Goal: Find specific page/section: Find specific page/section

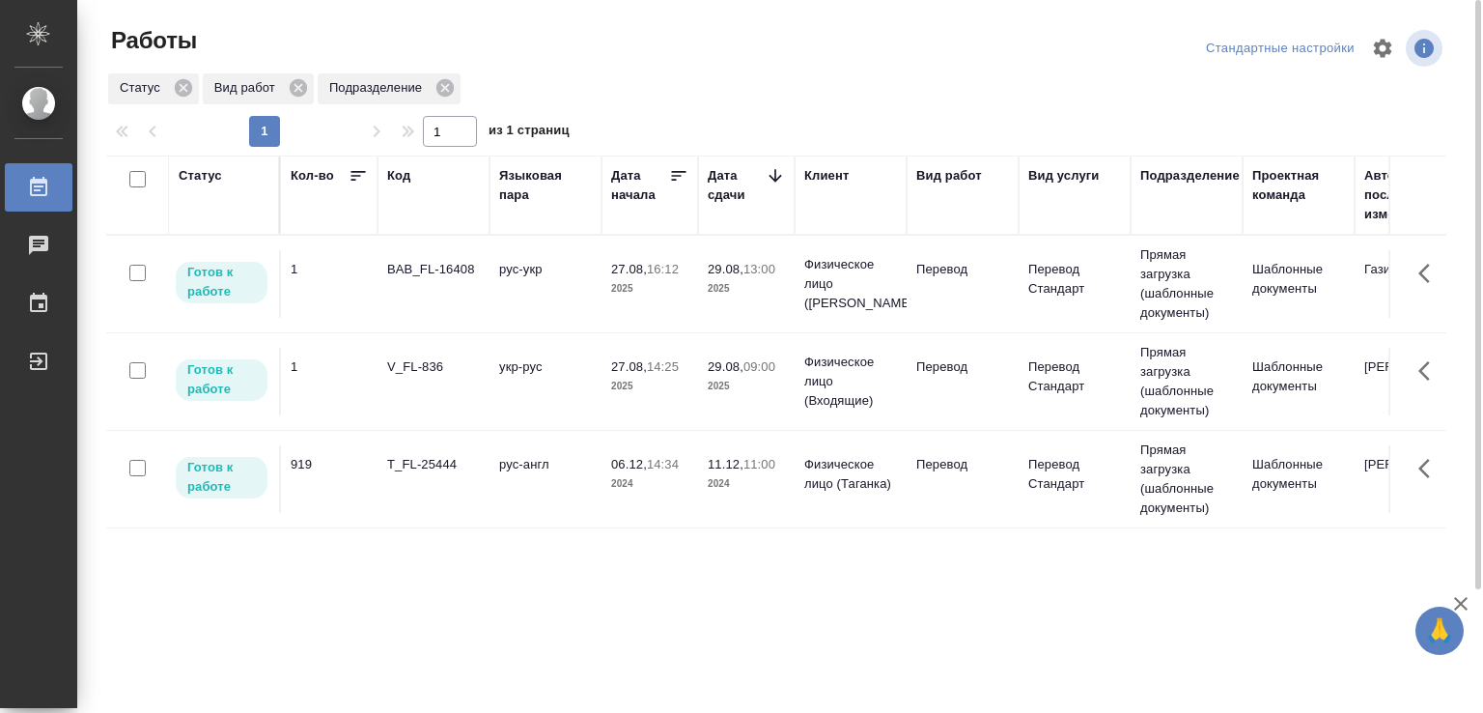
click at [514, 281] on td "рус-укр" at bounding box center [546, 284] width 112 height 68
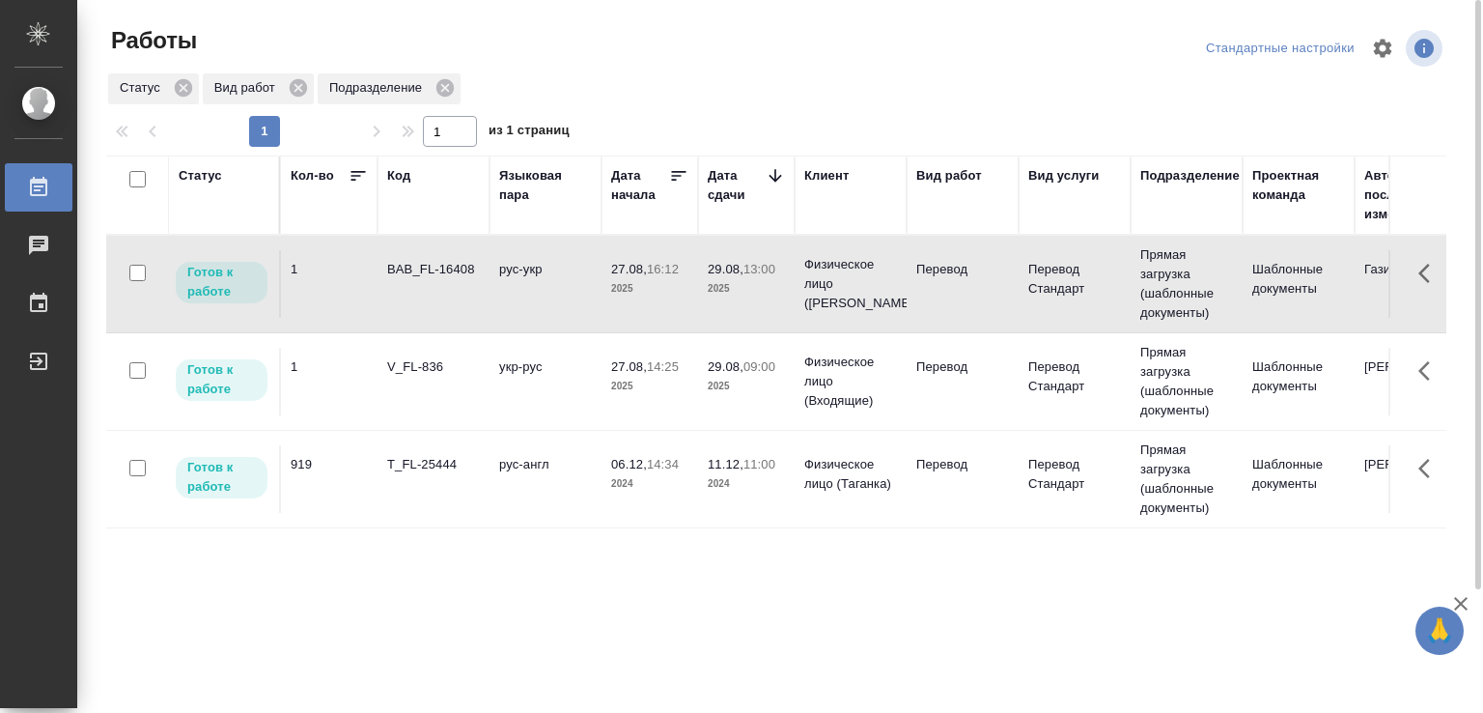
click at [514, 281] on td "рус-укр" at bounding box center [546, 284] width 112 height 68
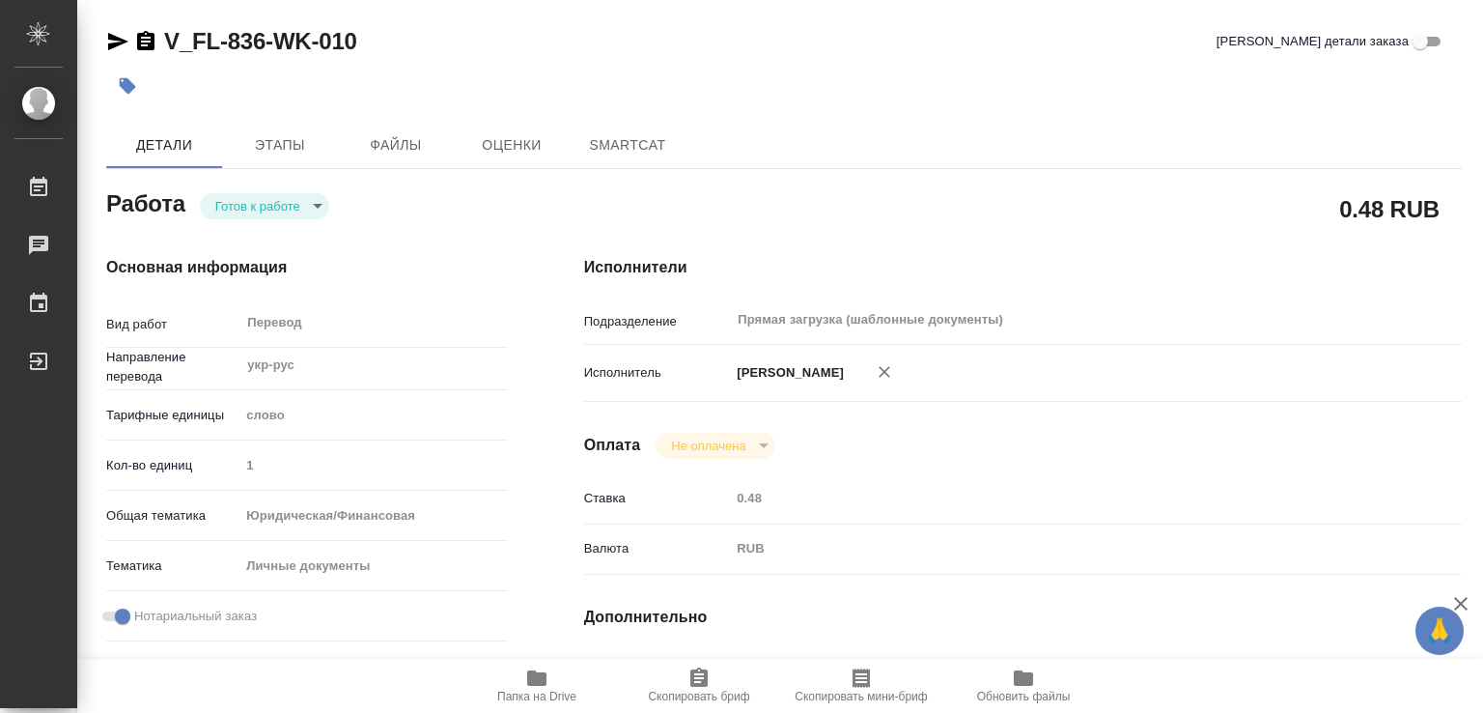
type textarea "x"
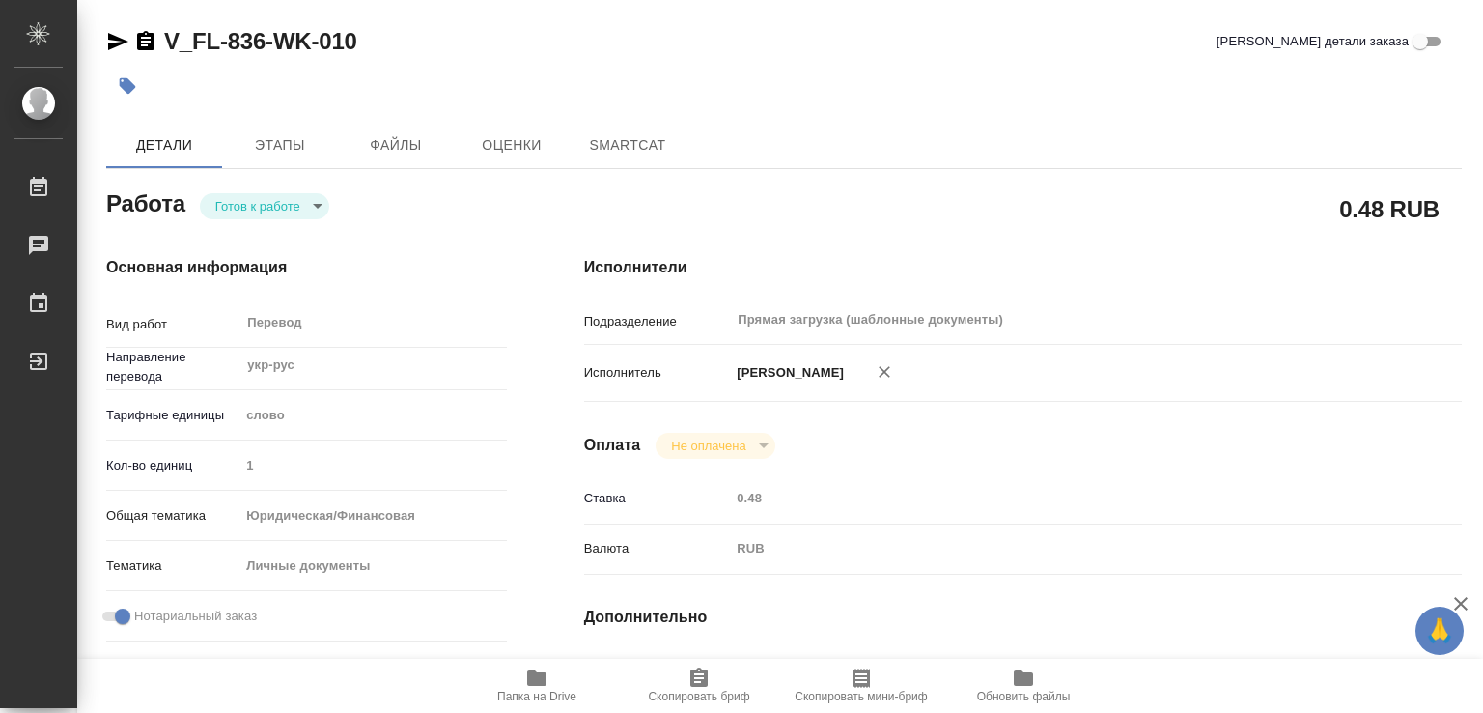
type textarea "x"
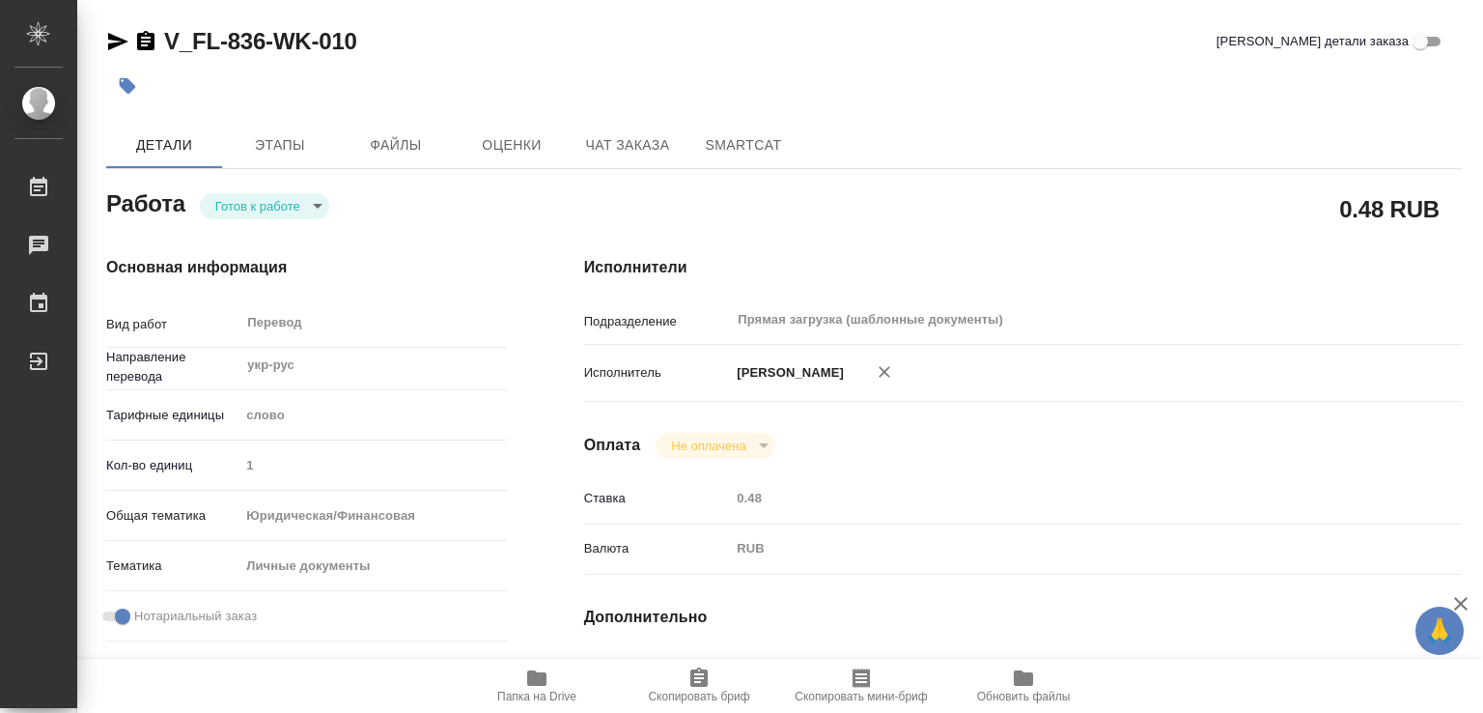
click at [545, 681] on icon "button" at bounding box center [536, 677] width 19 height 15
type textarea "x"
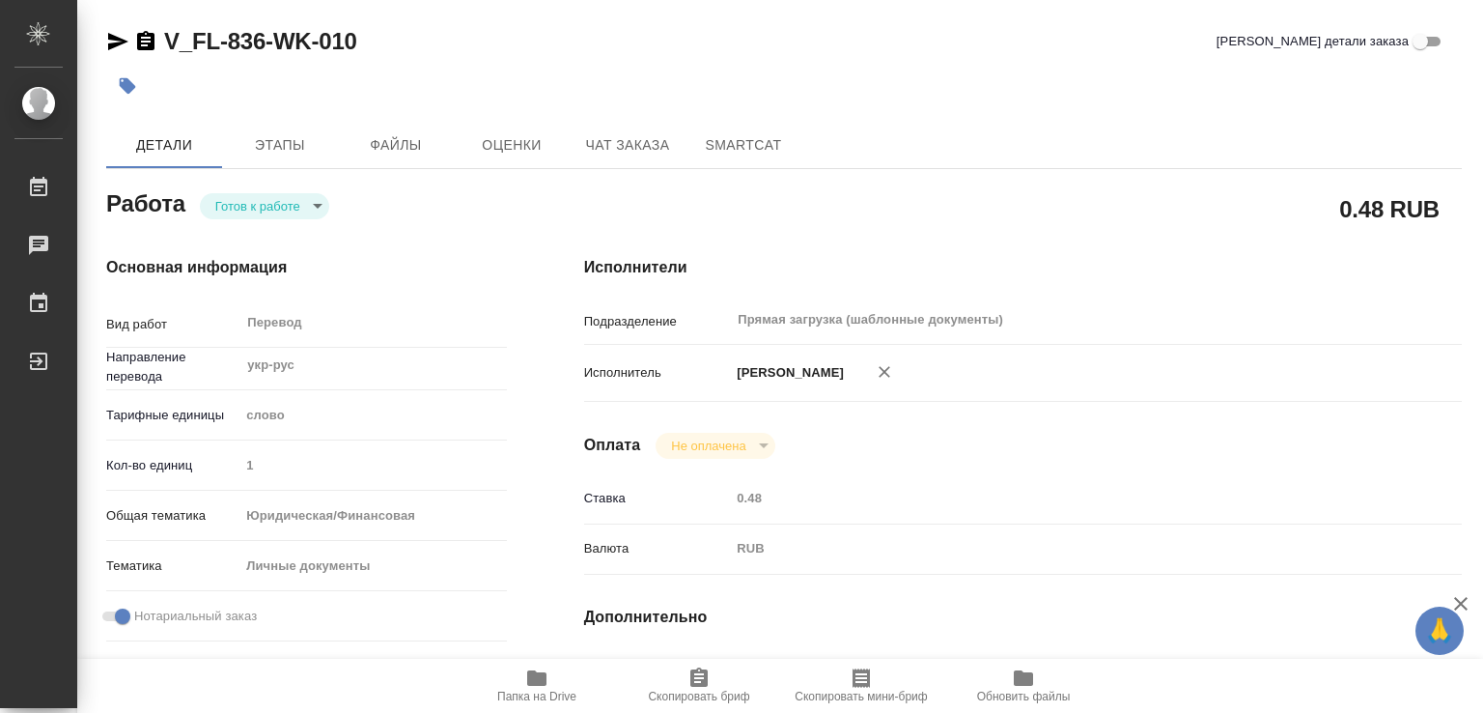
type textarea "x"
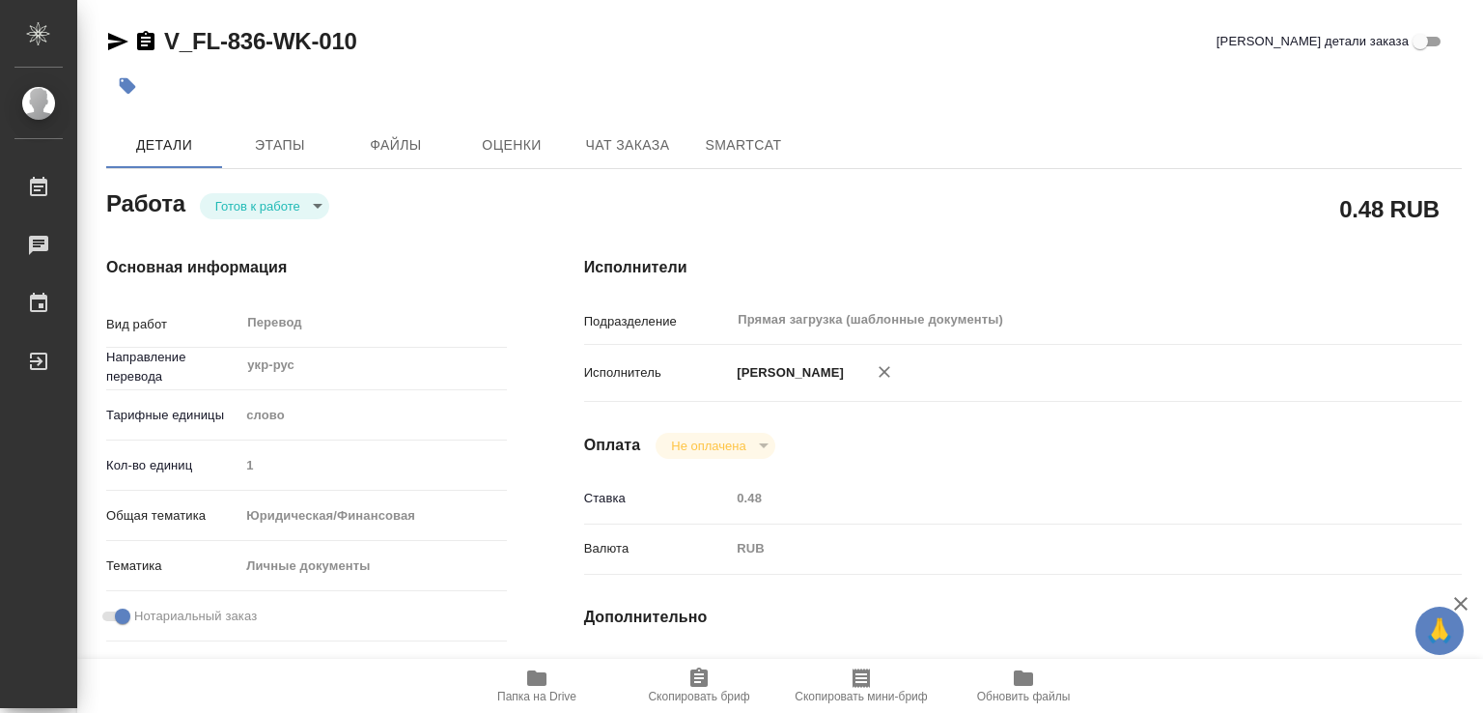
type textarea "x"
click at [281, 127] on button "Этапы" at bounding box center [280, 145] width 116 height 46
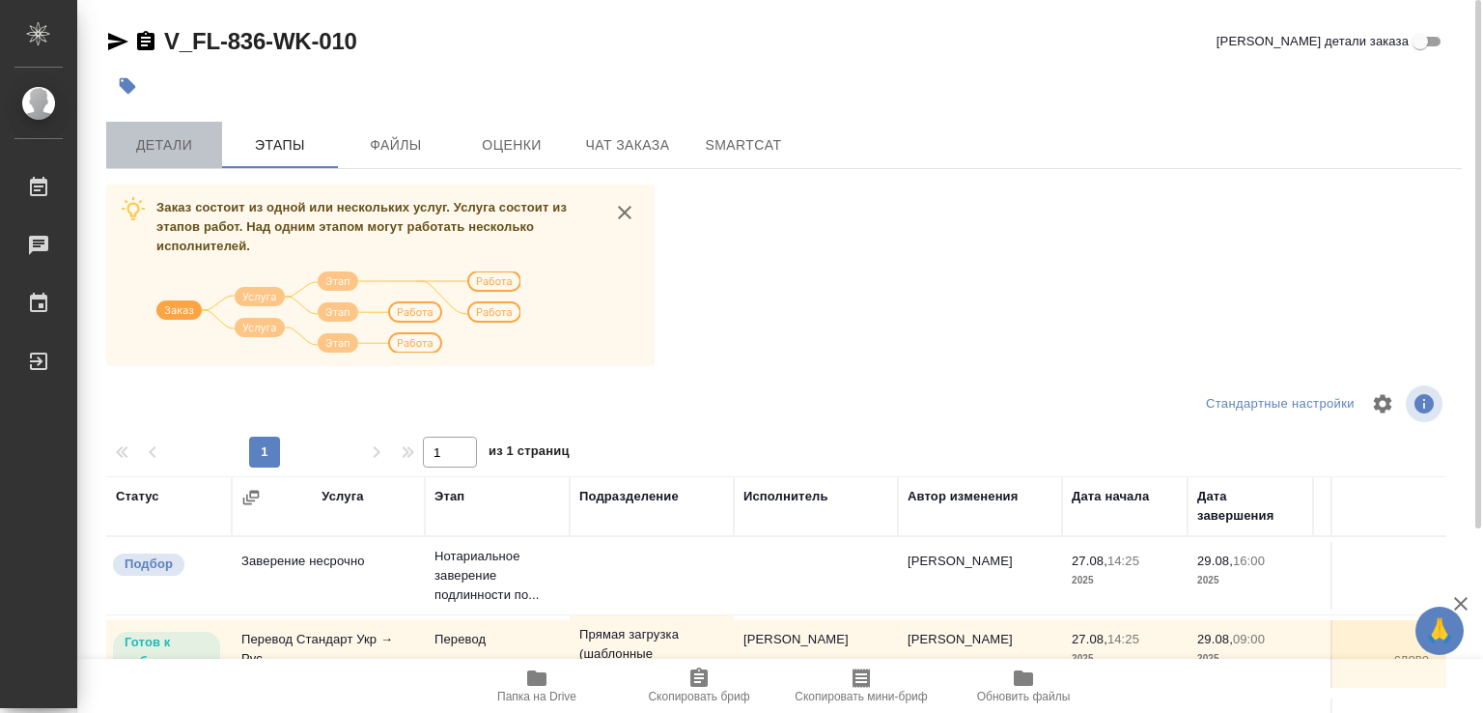
click at [176, 133] on span "Детали" at bounding box center [164, 145] width 93 height 24
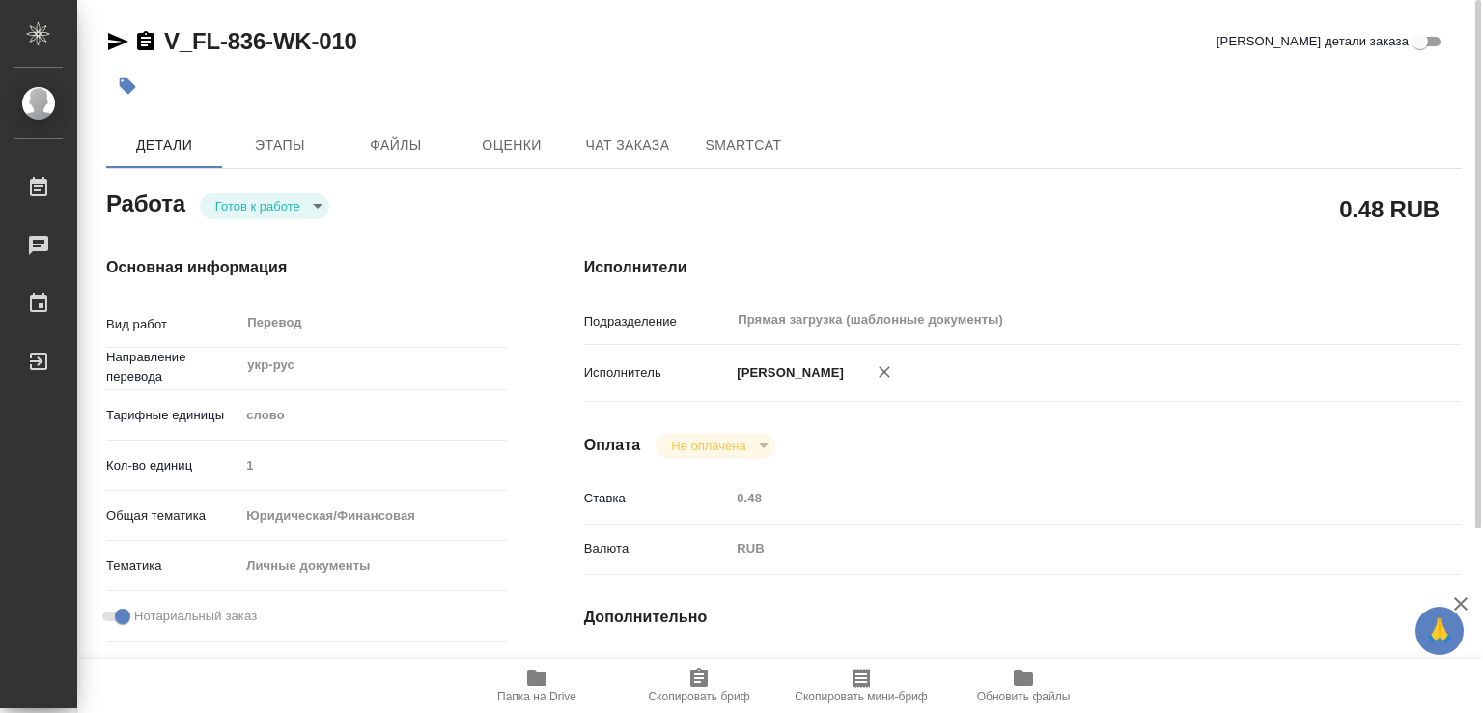
type textarea "x"
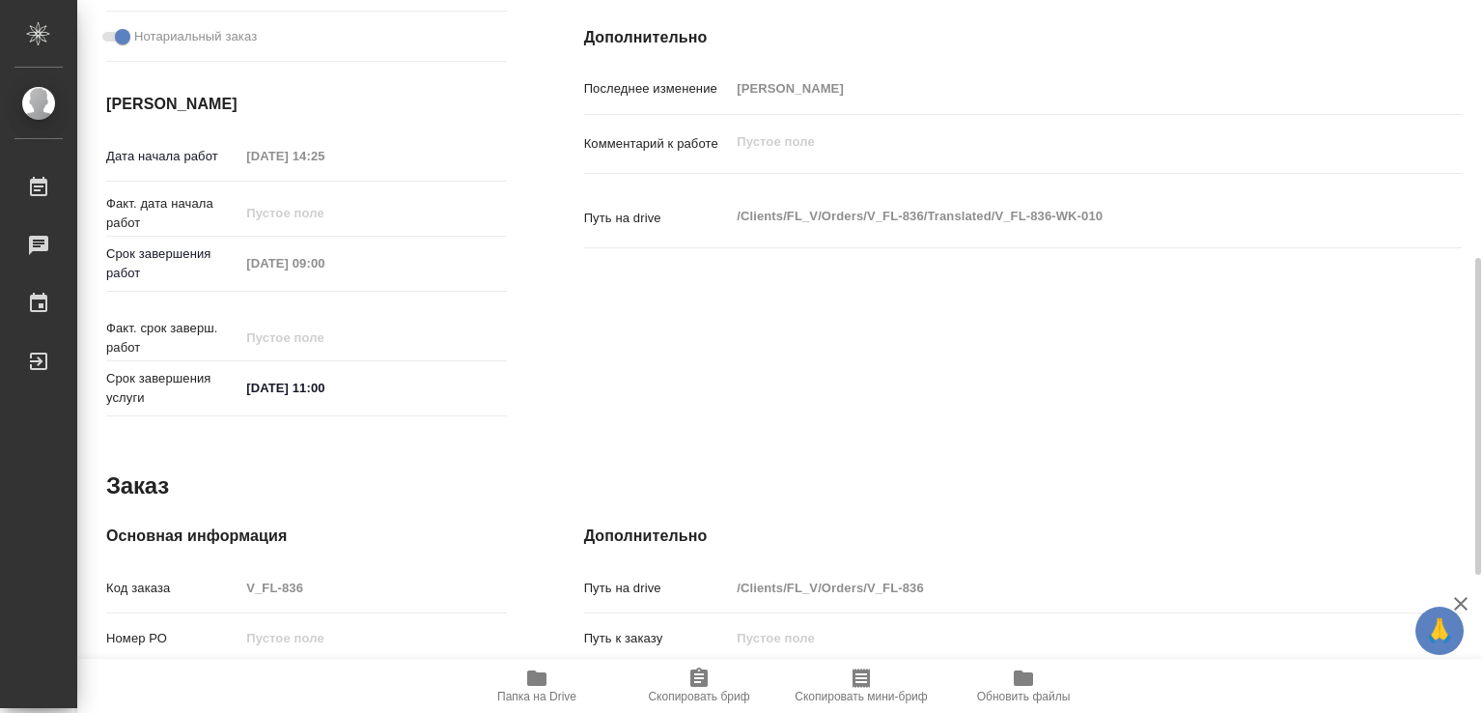
scroll to position [888, 0]
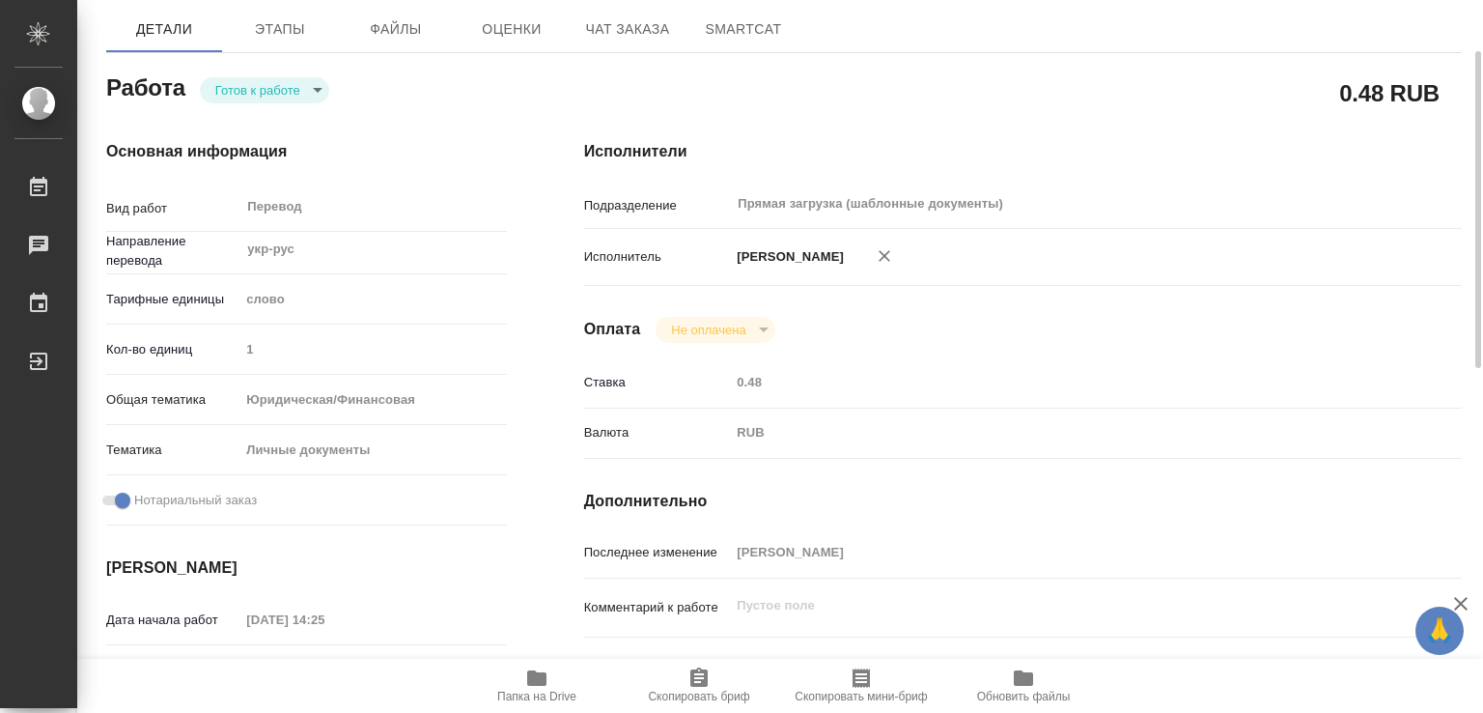
scroll to position [0, 0]
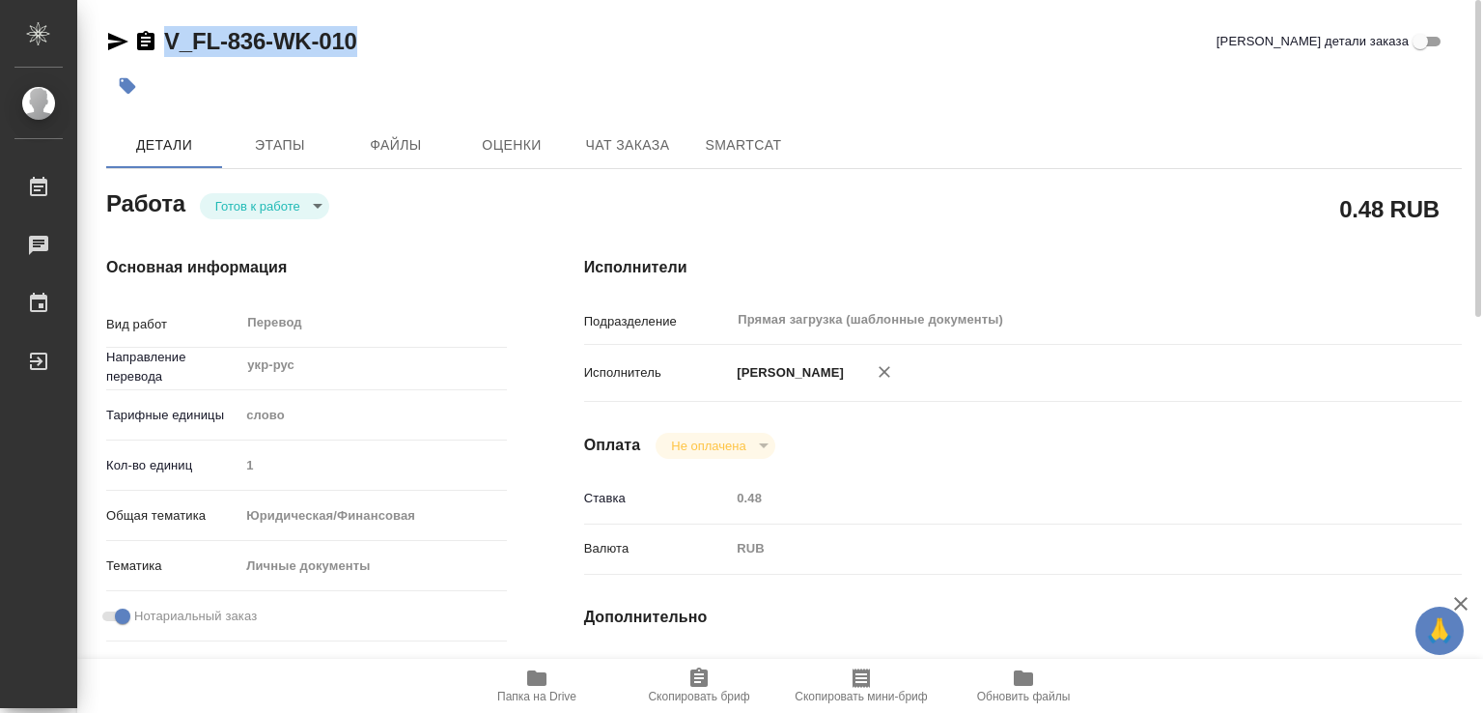
drag, startPoint x: 382, startPoint y: 39, endPoint x: 154, endPoint y: 45, distance: 229.0
click at [154, 45] on div "V_FL-836-WK-010 Кратко детали заказа" at bounding box center [784, 41] width 1356 height 31
copy link "V_FL-836-WK-010"
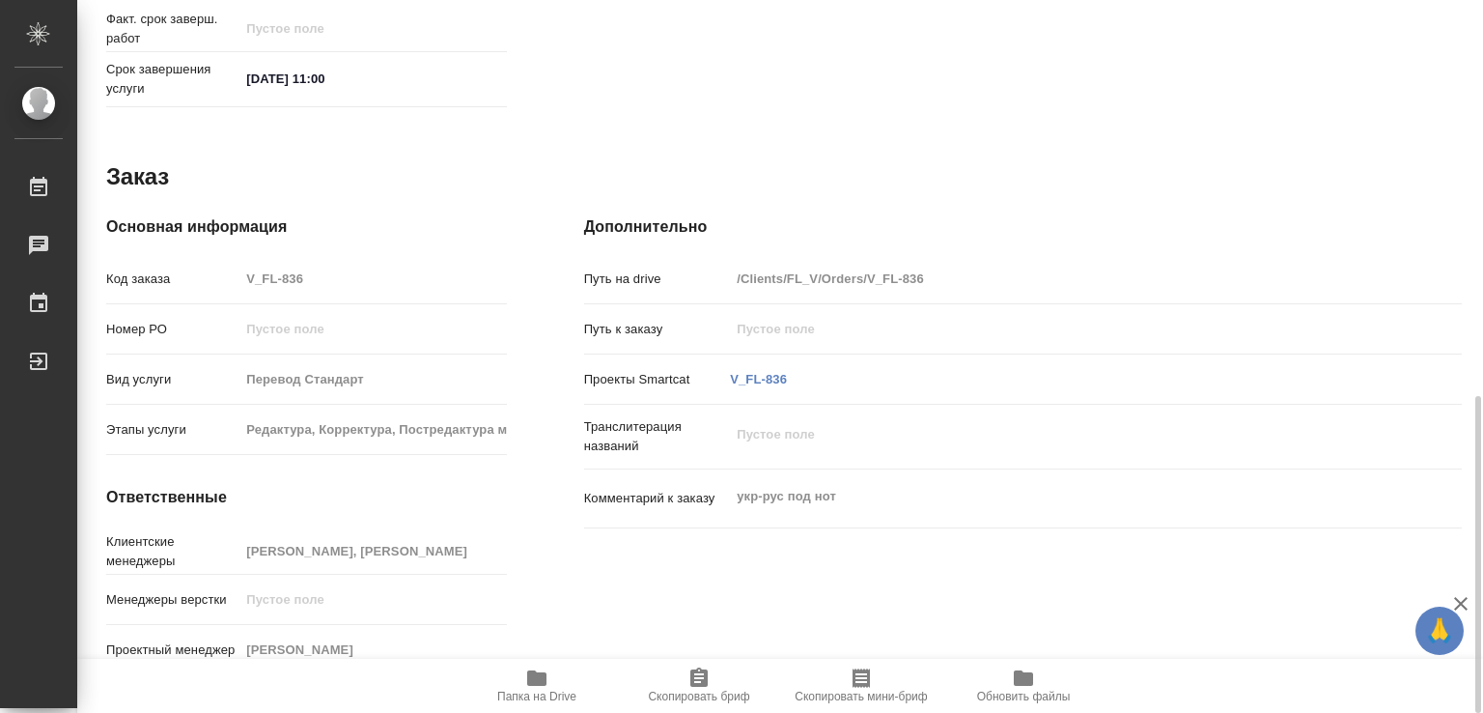
scroll to position [888, 0]
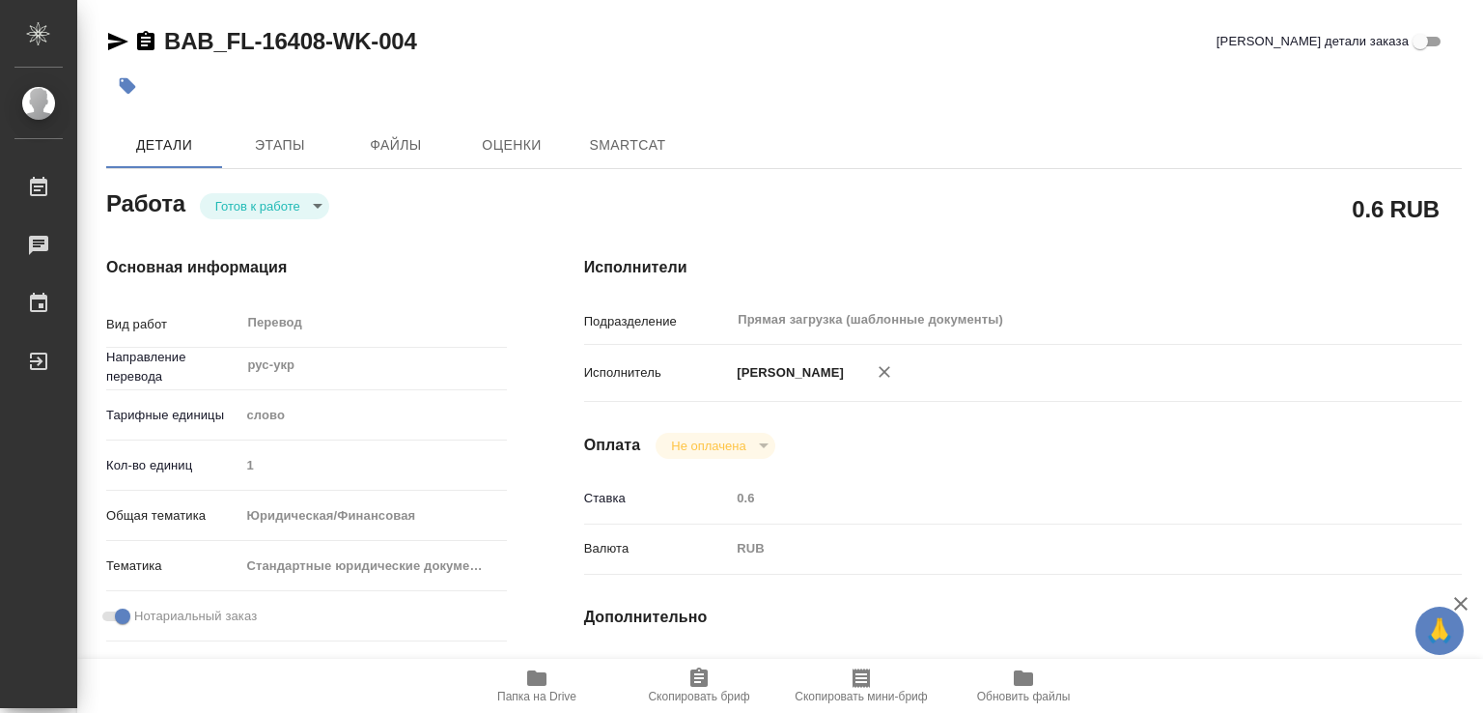
type textarea "x"
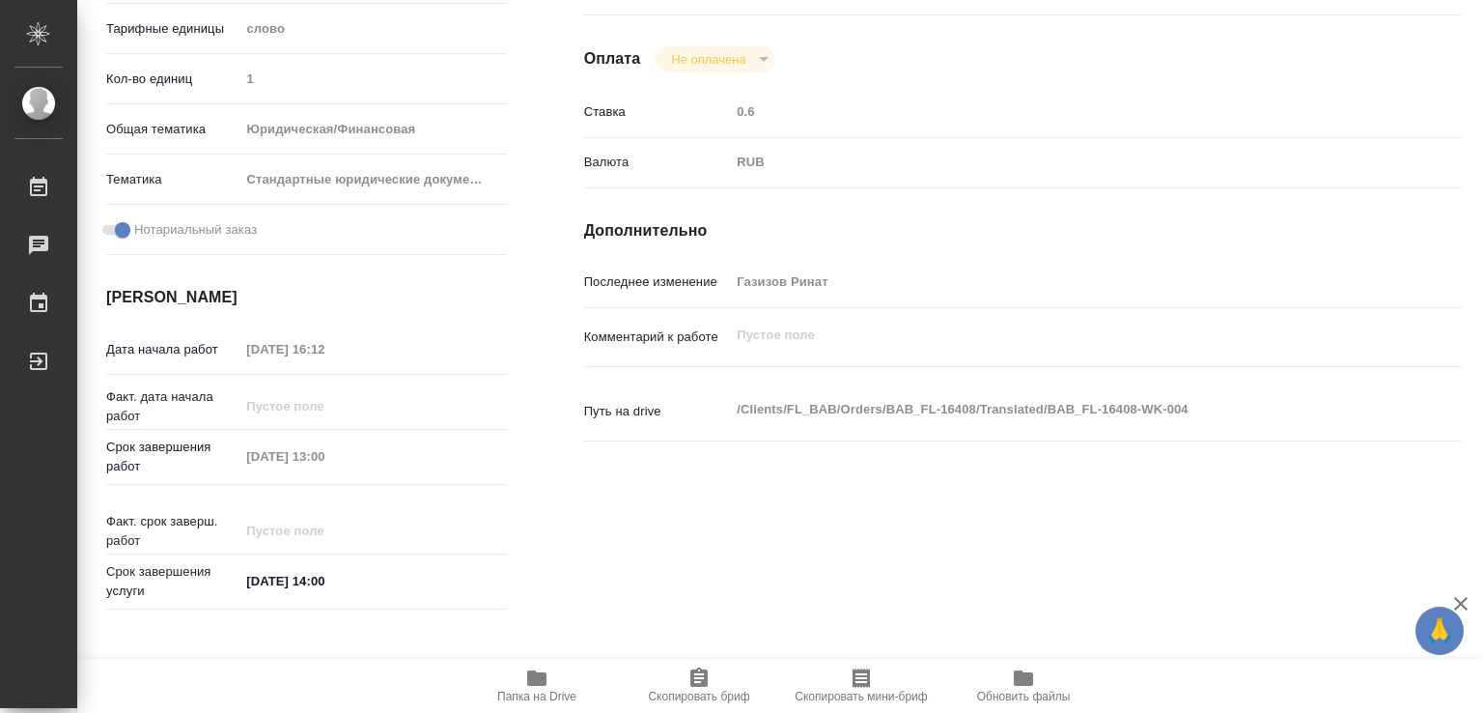
type textarea "x"
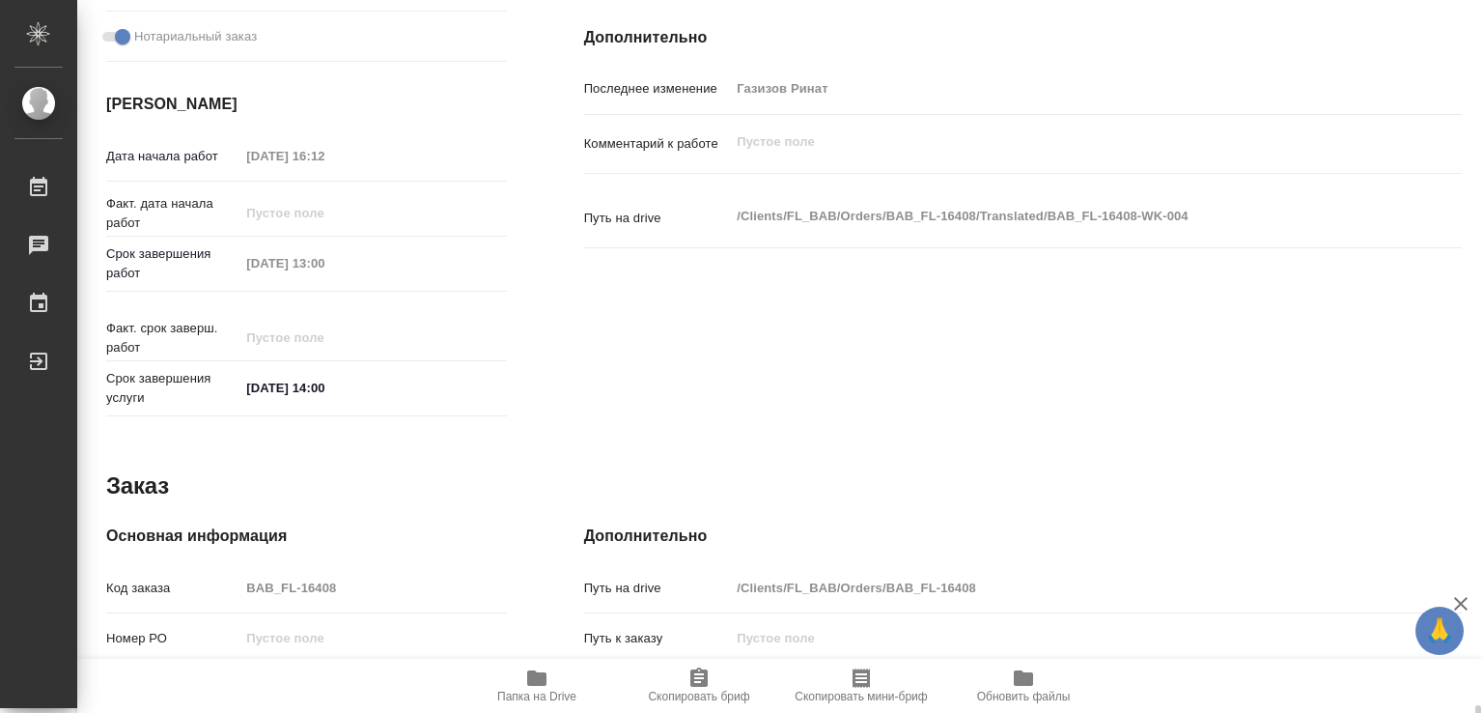
scroll to position [888, 0]
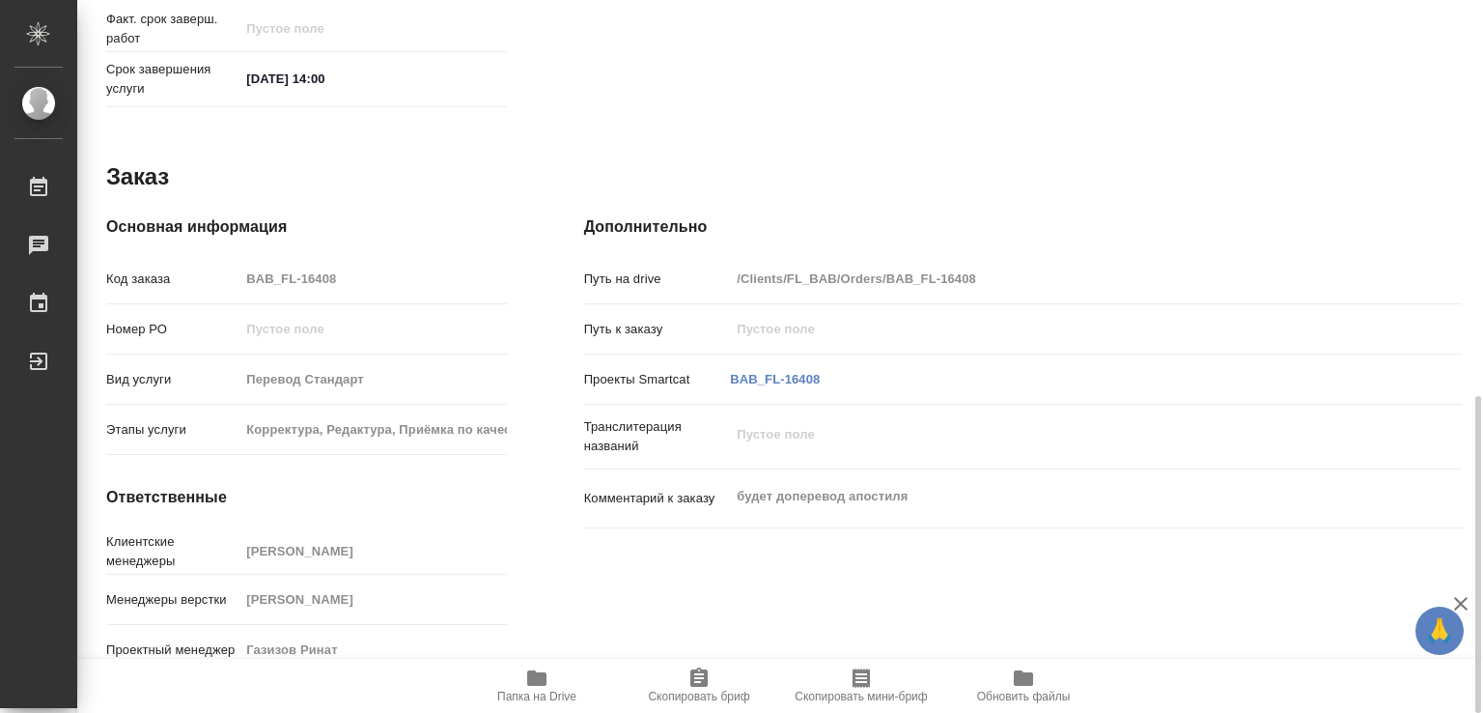
type textarea "x"
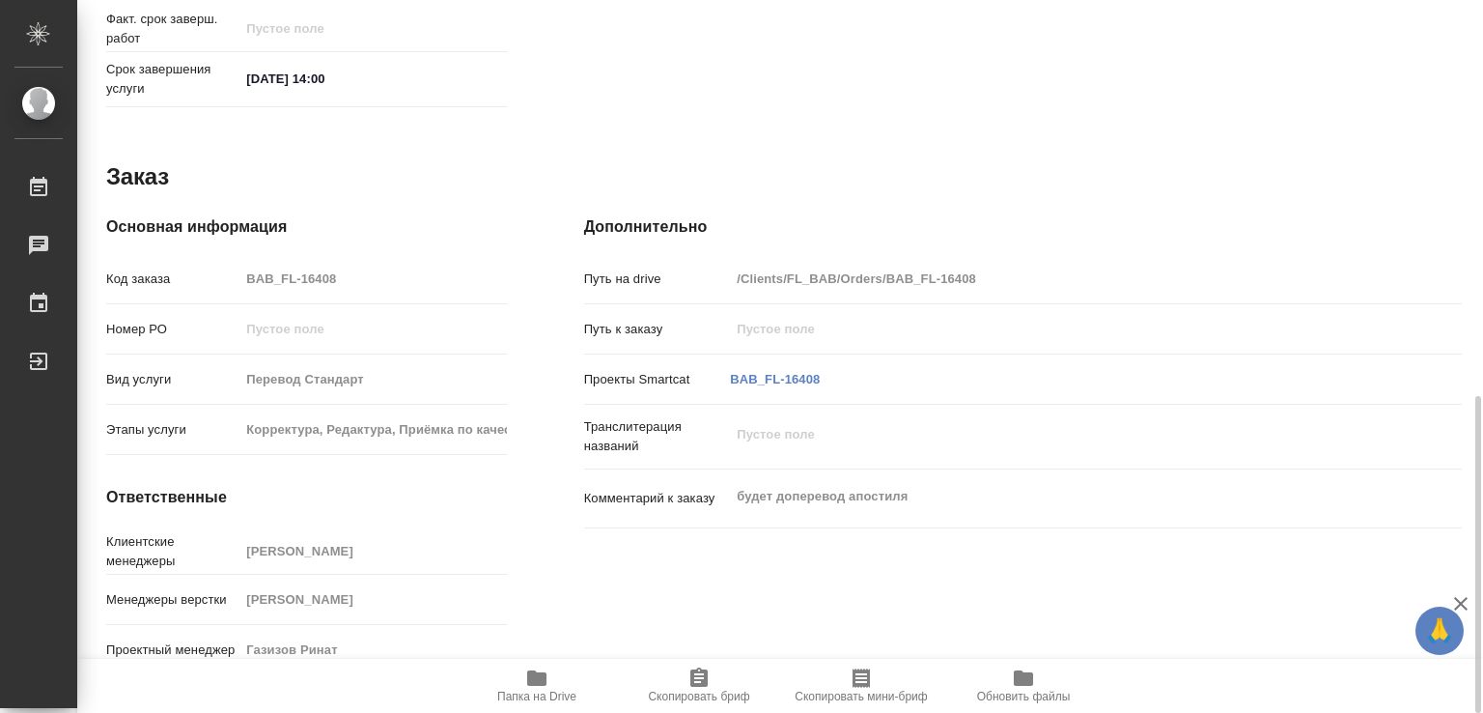
click at [545, 701] on span "Папка на Drive" at bounding box center [536, 697] width 79 height 14
type textarea "x"
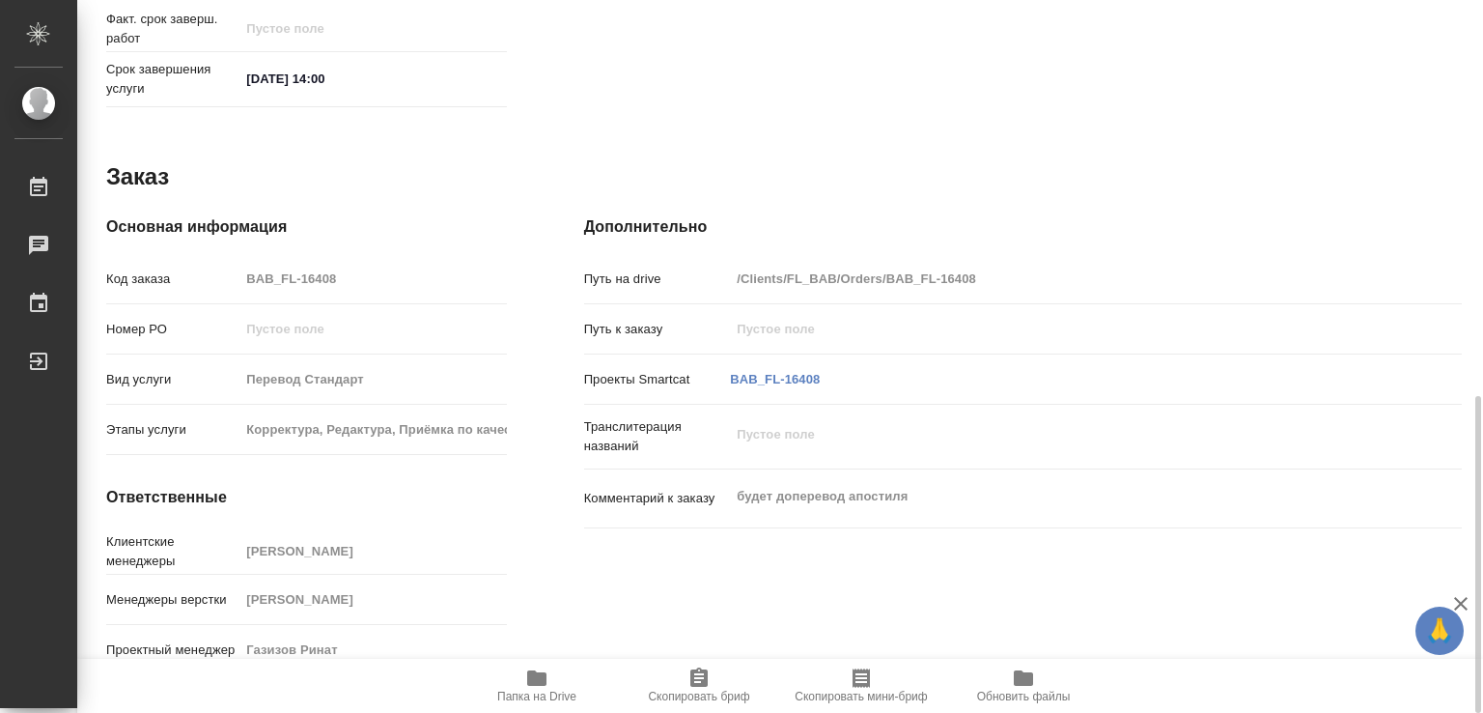
type textarea "x"
